Goal: Navigation & Orientation: Find specific page/section

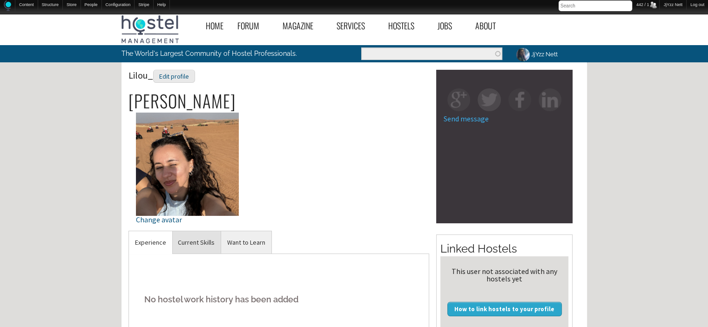
click at [198, 243] on link "Current Skills" at bounding box center [196, 242] width 49 height 23
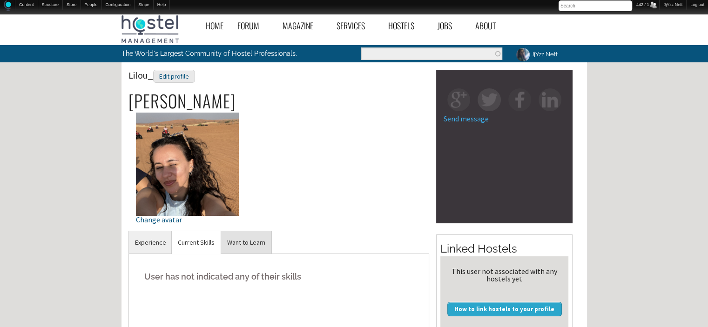
click at [240, 243] on link "Want to Learn" at bounding box center [246, 242] width 50 height 23
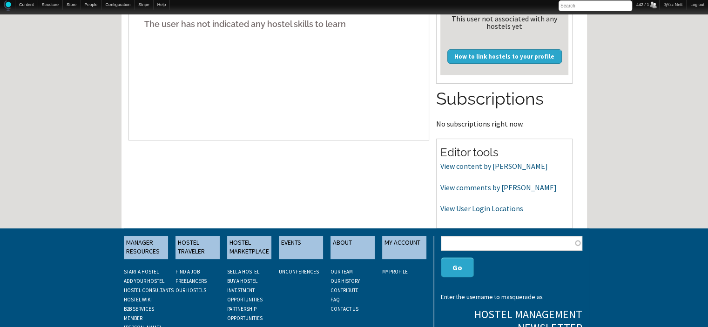
scroll to position [270, 0]
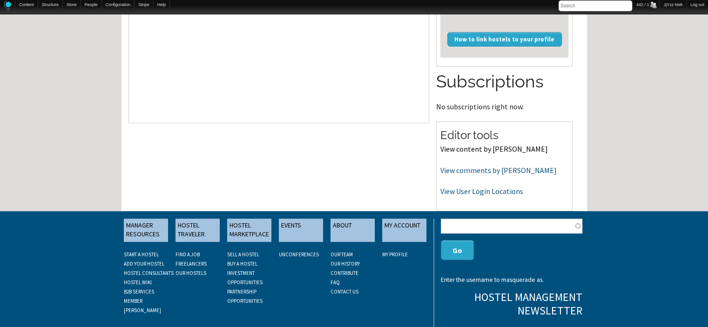
click at [467, 149] on link "View content by Lilou_" at bounding box center [493, 148] width 107 height 9
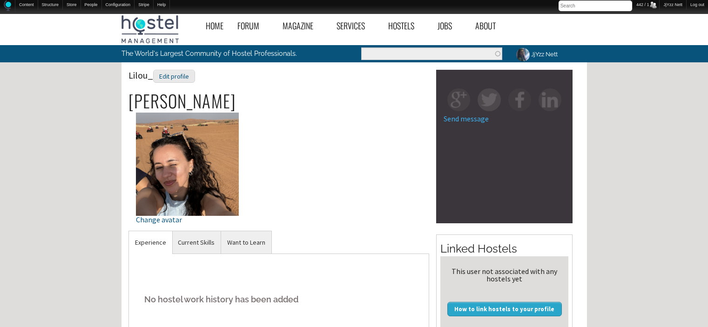
scroll to position [270, 0]
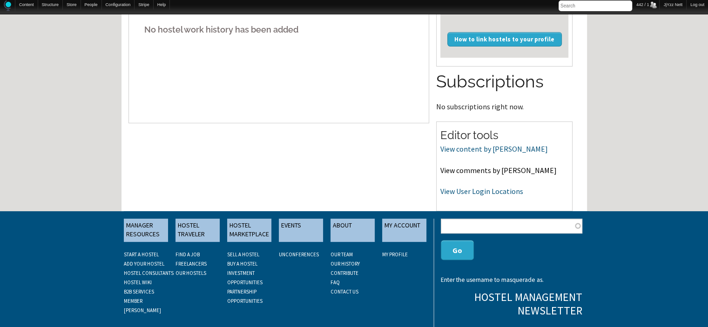
click at [453, 170] on link "View comments by [PERSON_NAME]" at bounding box center [498, 170] width 116 height 9
click at [457, 192] on link "View User Login Locations" at bounding box center [481, 191] width 83 height 9
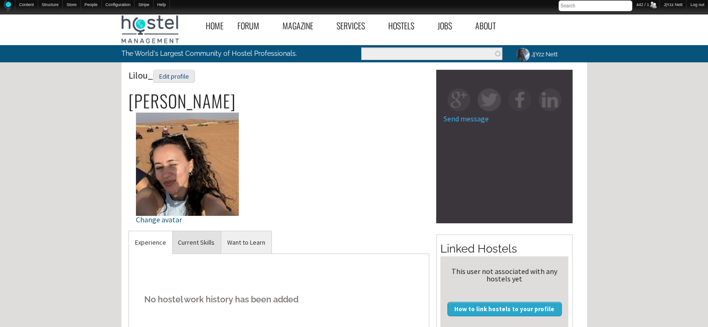
click at [194, 237] on link "Current Skills" at bounding box center [196, 242] width 49 height 23
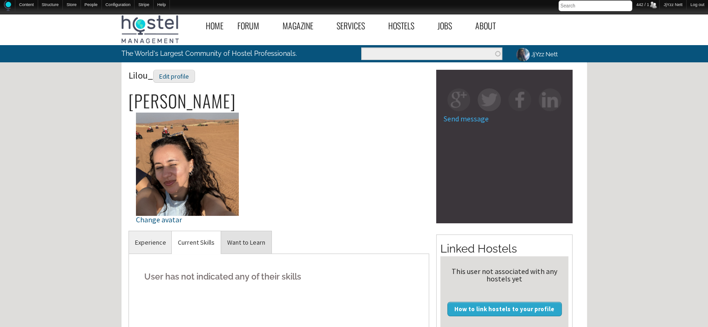
click at [231, 241] on link "Want to Learn" at bounding box center [246, 242] width 50 height 23
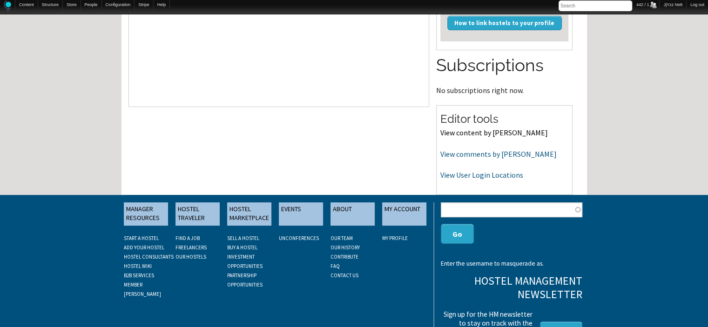
click at [476, 132] on link "View content by Lilou_" at bounding box center [493, 132] width 107 height 9
click at [464, 154] on link "View comments by Lilou_" at bounding box center [498, 153] width 116 height 9
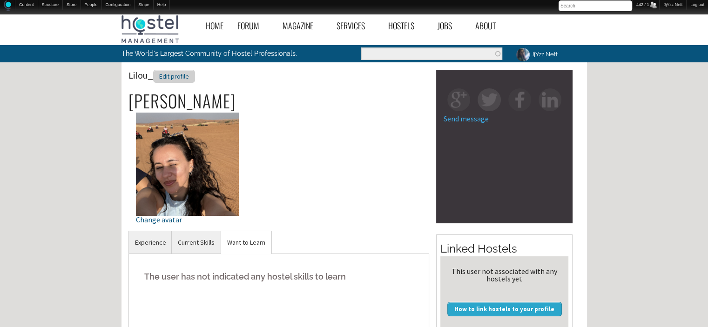
click at [170, 81] on div "Edit profile" at bounding box center [174, 76] width 42 height 13
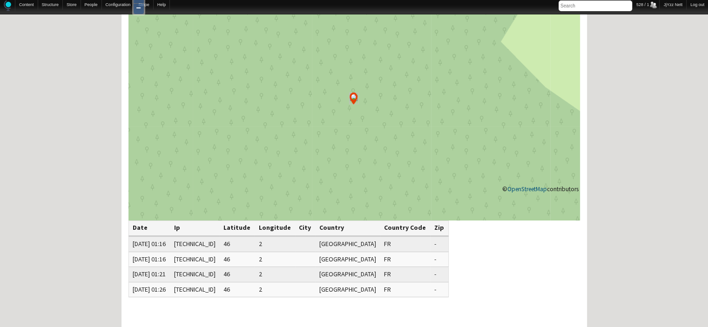
scroll to position [84, 0]
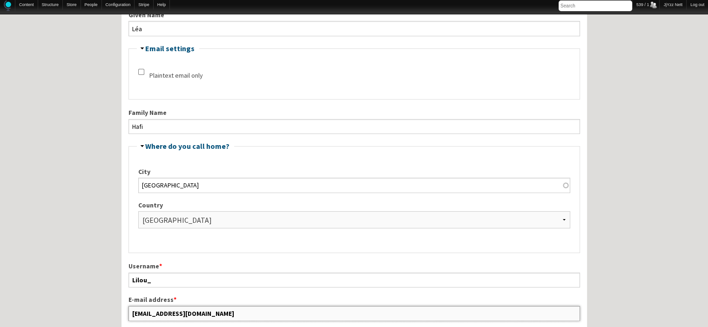
scroll to position [190, 0]
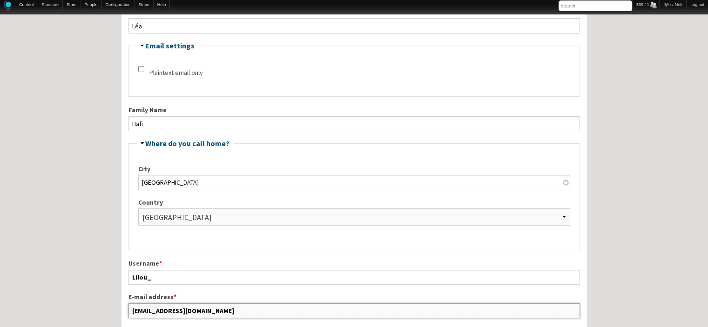
drag, startPoint x: 203, startPoint y: 307, endPoint x: 127, endPoint y: 317, distance: 76.9
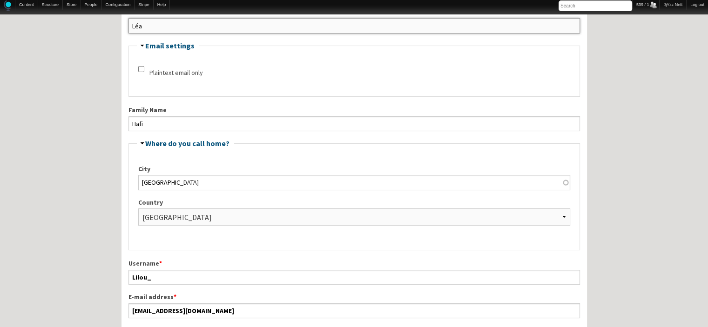
drag, startPoint x: 325, startPoint y: 25, endPoint x: 124, endPoint y: 18, distance: 201.2
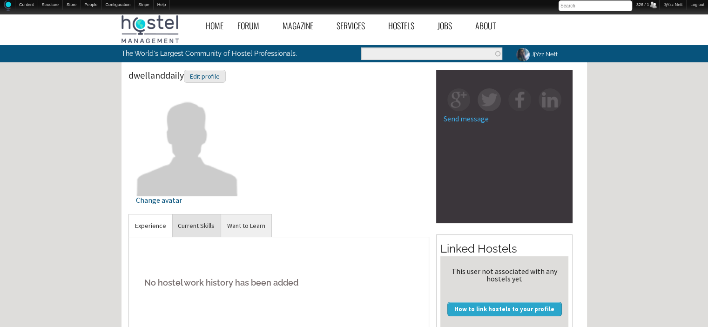
click at [201, 229] on link "Current Skills" at bounding box center [196, 226] width 49 height 23
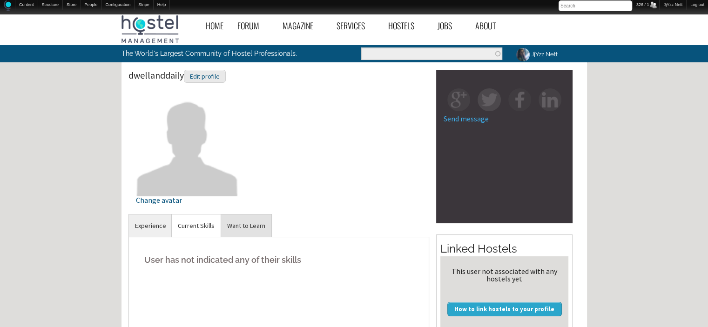
click at [235, 225] on link "Want to Learn" at bounding box center [246, 226] width 50 height 23
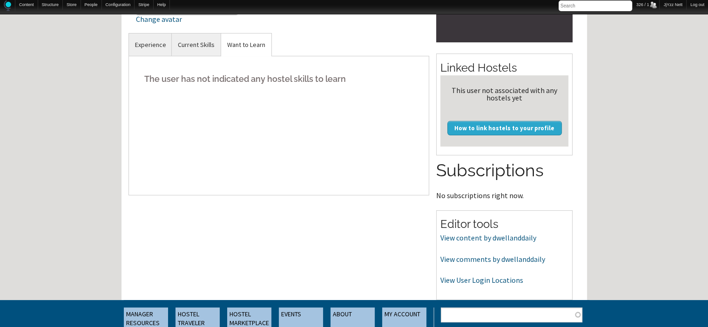
scroll to position [182, 0]
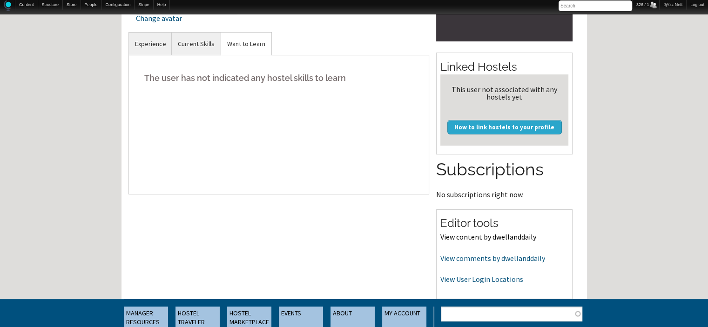
click at [479, 236] on link "View content by dwellanddaily" at bounding box center [488, 236] width 96 height 9
click at [461, 256] on link "View comments by dwellanddaily" at bounding box center [492, 258] width 105 height 9
click at [474, 282] on link "View User Login Locations" at bounding box center [481, 279] width 83 height 9
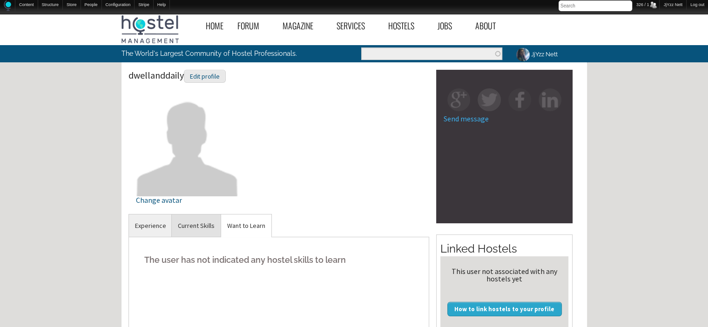
click at [199, 223] on link "Current Skills" at bounding box center [196, 226] width 49 height 23
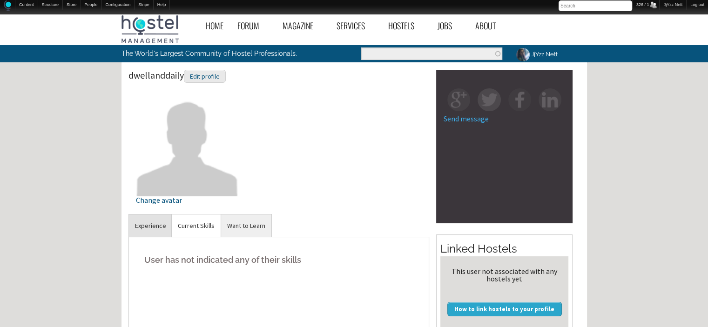
click at [135, 222] on link "Experience" at bounding box center [150, 226] width 43 height 23
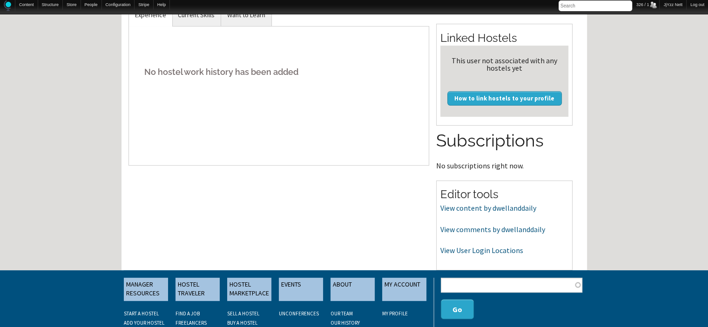
scroll to position [231, 0]
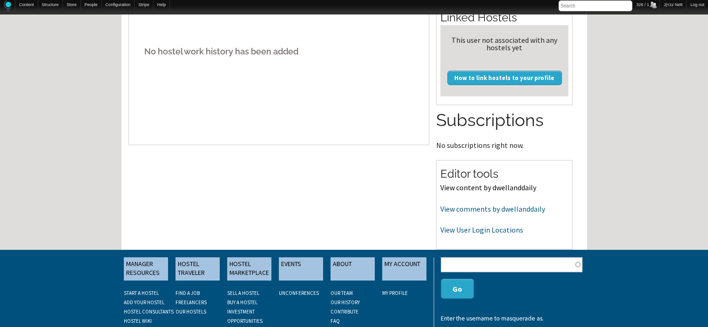
click at [473, 185] on link "View content by dwellanddaily" at bounding box center [488, 187] width 96 height 9
click at [480, 212] on link "View comments by dwellanddaily" at bounding box center [492, 208] width 105 height 9
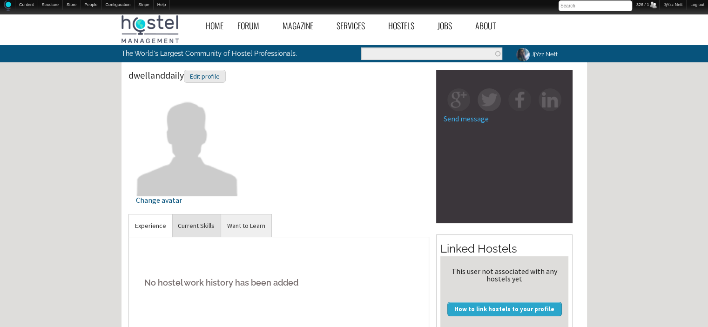
click at [197, 224] on link "Current Skills" at bounding box center [196, 226] width 49 height 23
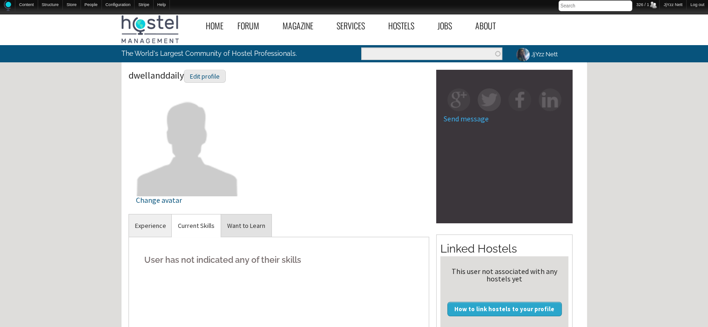
click at [240, 225] on link "Want to Learn" at bounding box center [246, 226] width 50 height 23
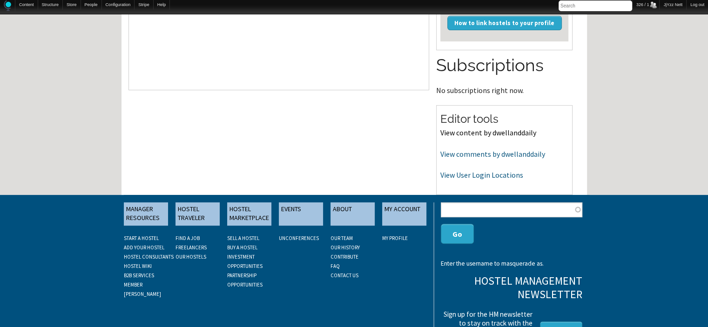
click at [466, 130] on link "View content by dwellanddaily" at bounding box center [488, 132] width 96 height 9
click at [456, 151] on link "View comments by dwellanddaily" at bounding box center [492, 153] width 105 height 9
click at [459, 133] on link "View content by dwellanddaily" at bounding box center [488, 132] width 96 height 9
click at [480, 176] on link "View User Login Locations" at bounding box center [481, 174] width 83 height 9
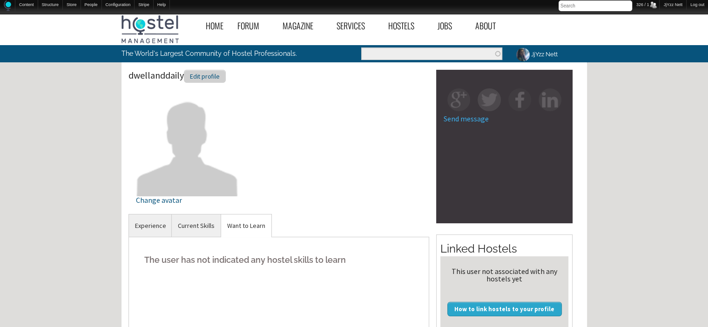
click at [203, 77] on div "Edit profile" at bounding box center [205, 76] width 42 height 13
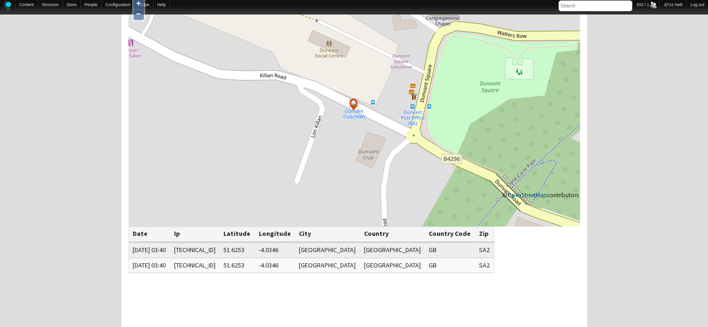
scroll to position [73, 0]
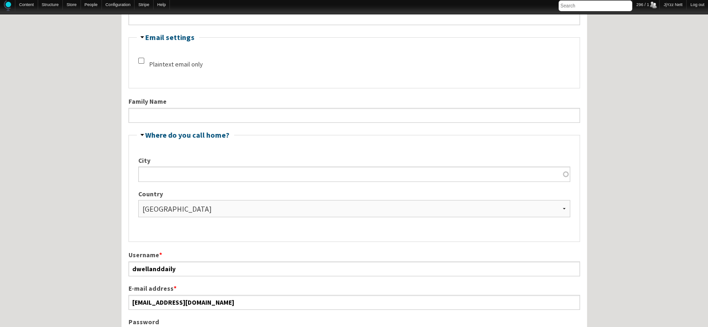
scroll to position [234, 0]
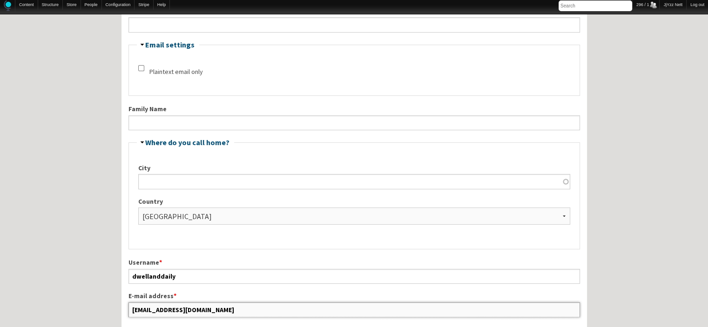
drag, startPoint x: 225, startPoint y: 311, endPoint x: 113, endPoint y: 316, distance: 112.7
